Goal: Information Seeking & Learning: Check status

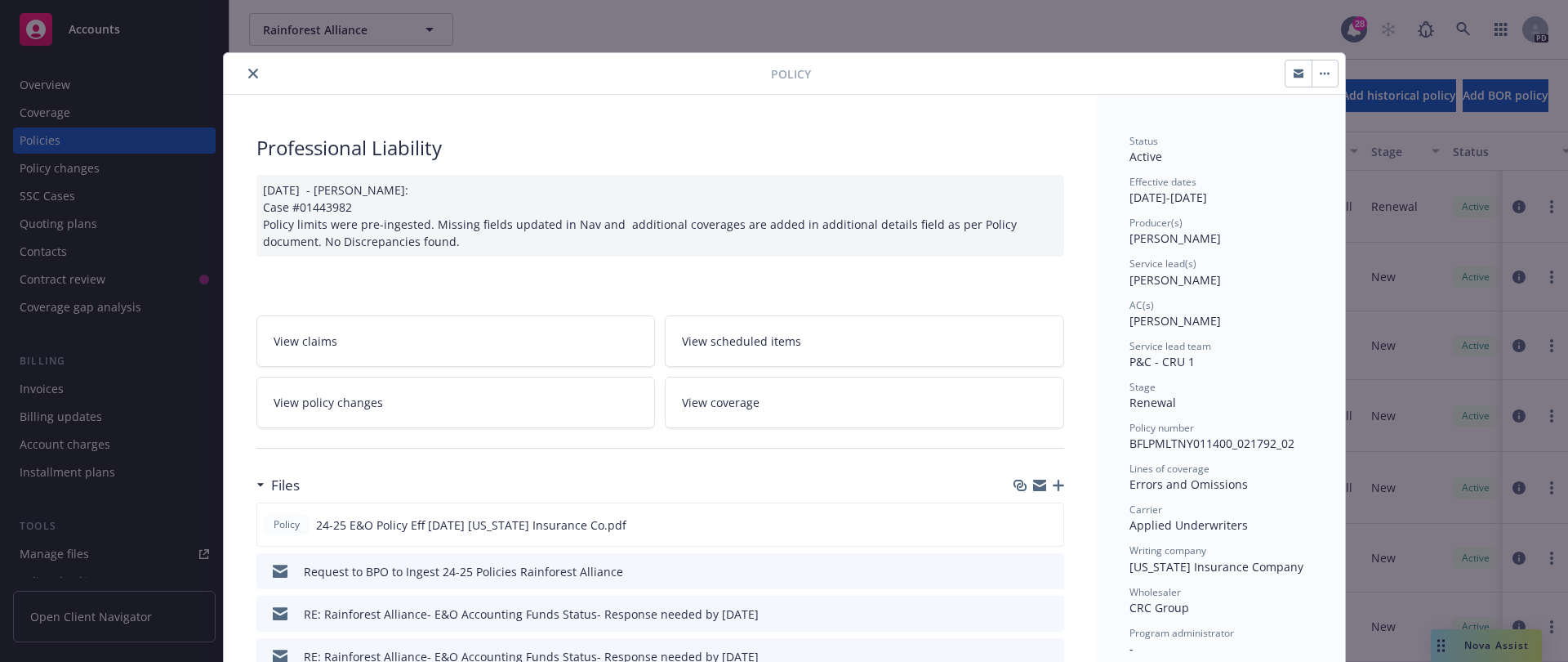
click at [249, 59] on div "Policy" at bounding box center [784, 74] width 1121 height 42
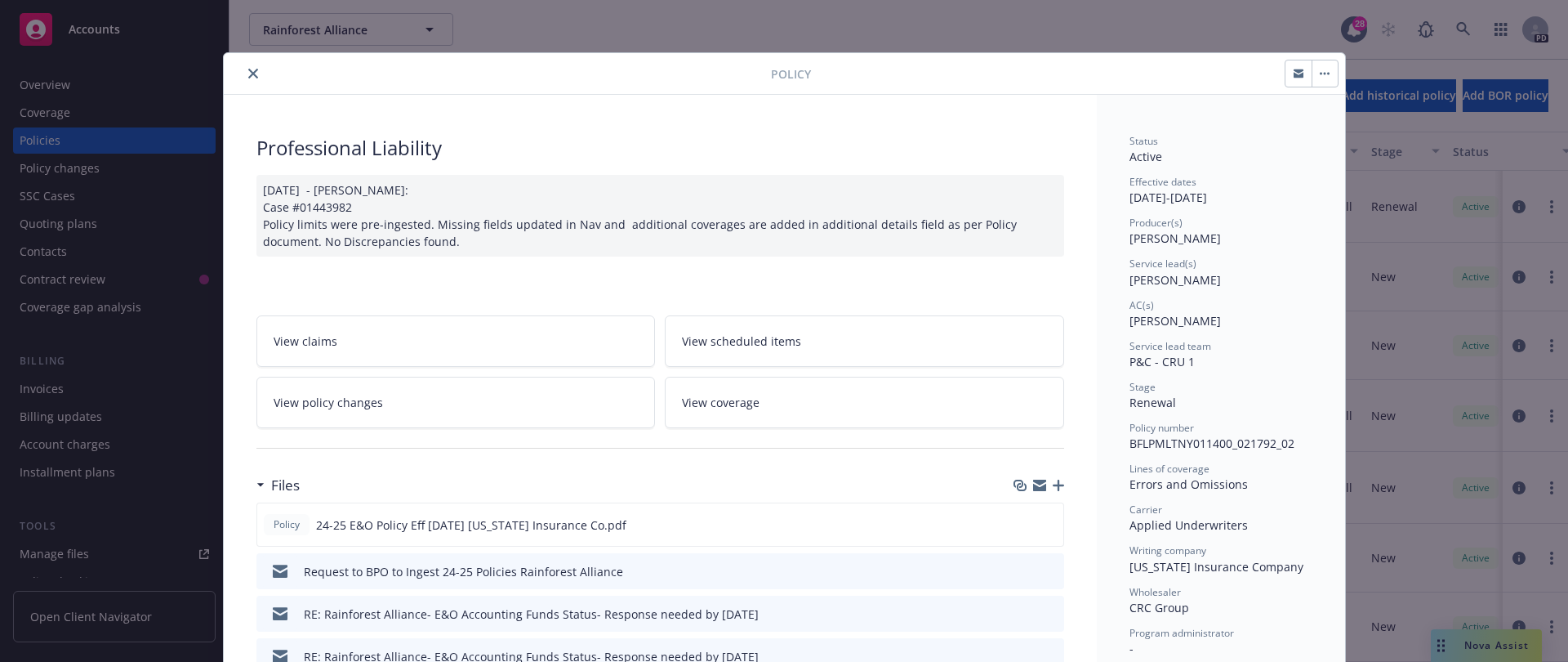
click at [258, 69] on div at bounding box center [500, 73] width 540 height 20
